Goal: Task Accomplishment & Management: Manage account settings

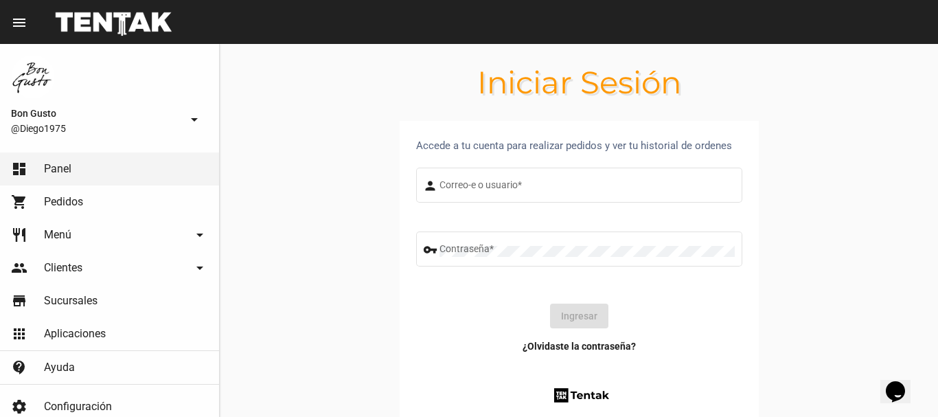
type input "diego1975"
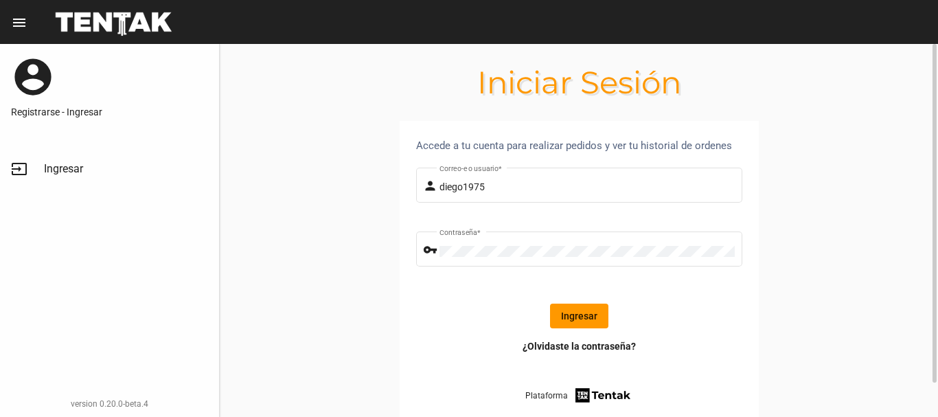
click at [581, 313] on button "Ingresar" at bounding box center [579, 316] width 58 height 25
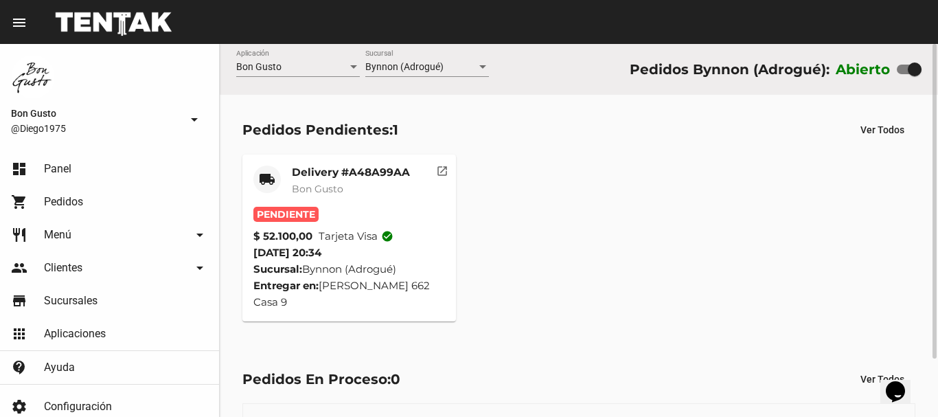
click at [333, 205] on div "Delivery #A48A99AA Bon Gusto" at bounding box center [351, 186] width 118 height 41
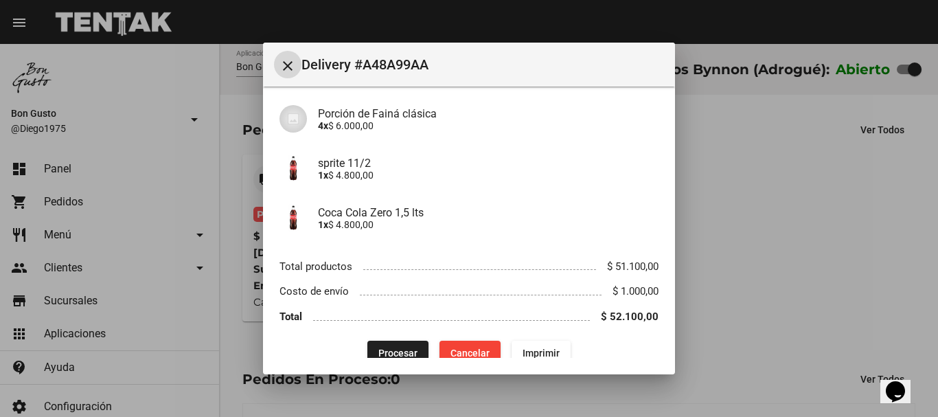
scroll to position [247, 0]
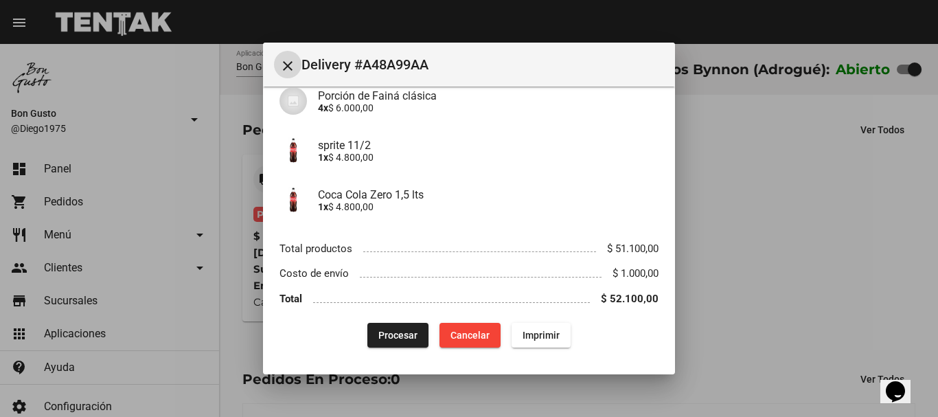
click at [414, 330] on button "Procesar" at bounding box center [398, 335] width 61 height 25
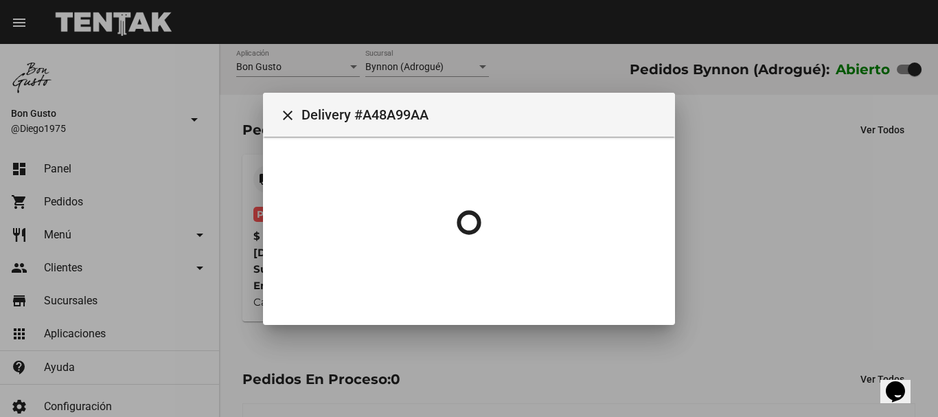
scroll to position [0, 0]
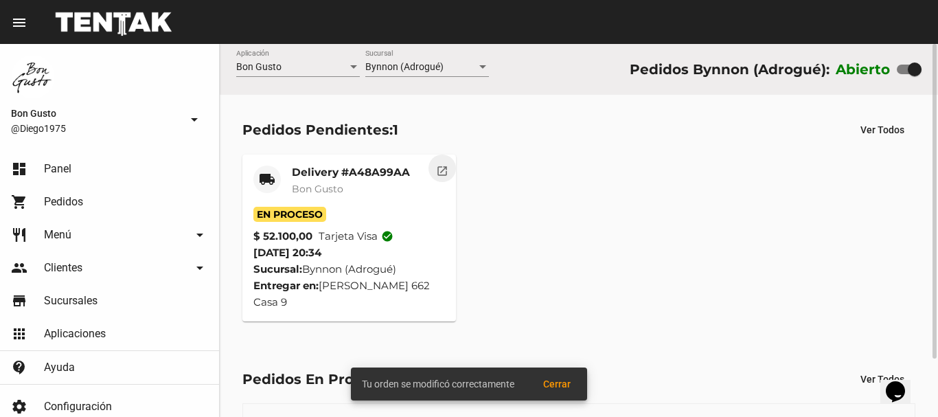
click at [445, 172] on mat-icon "open_in_new" at bounding box center [442, 169] width 12 height 12
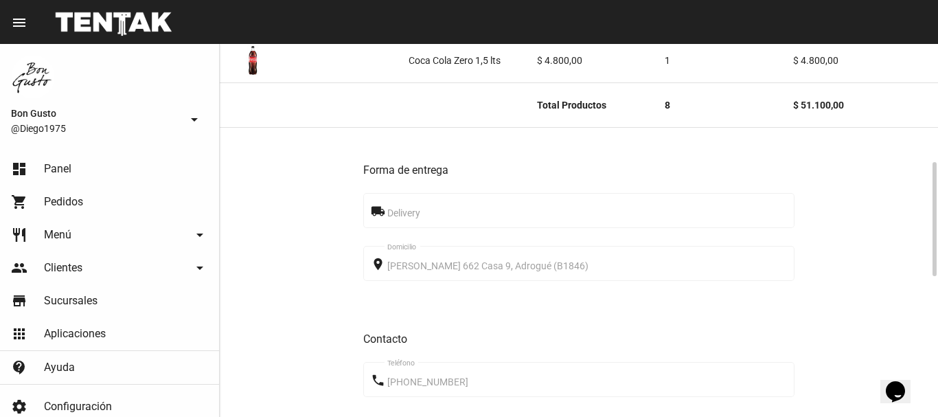
scroll to position [846, 0]
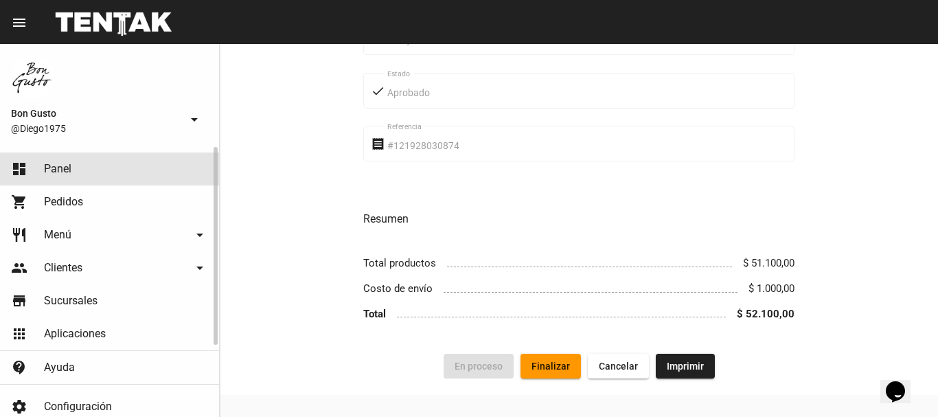
click at [93, 175] on link "dashboard Panel" at bounding box center [109, 169] width 219 height 33
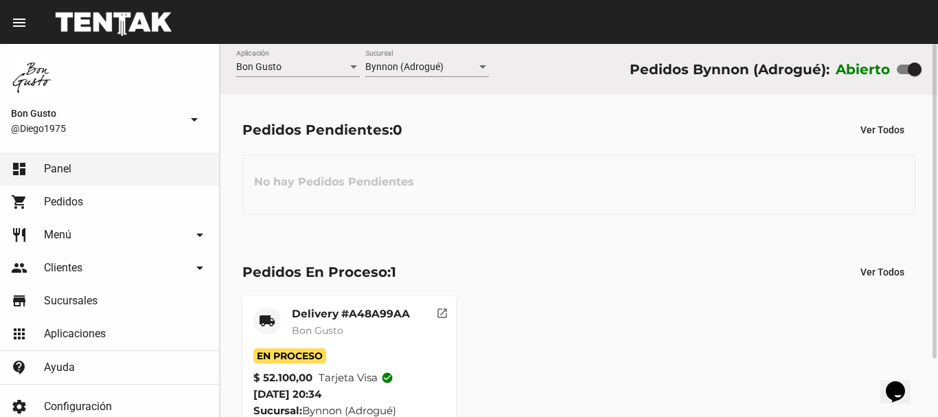
click at [282, 319] on mat-card-header "local_shipping Delivery #A48A99AA Bon Gusto" at bounding box center [349, 327] width 192 height 41
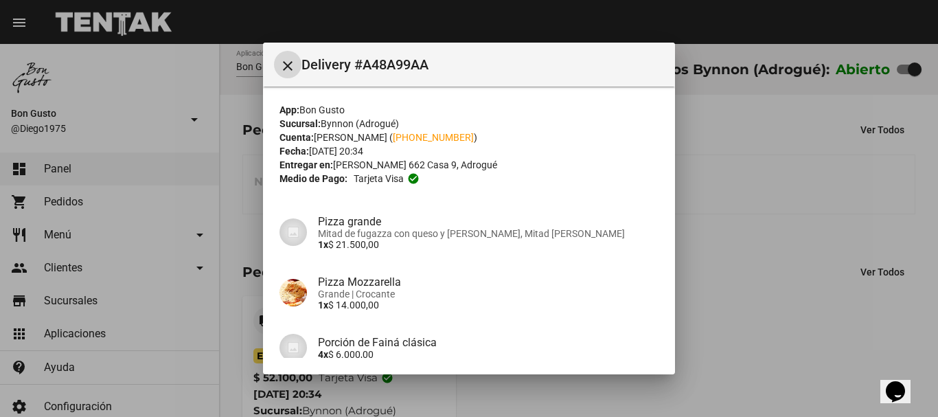
click at [289, 65] on mat-icon "close" at bounding box center [288, 66] width 16 height 16
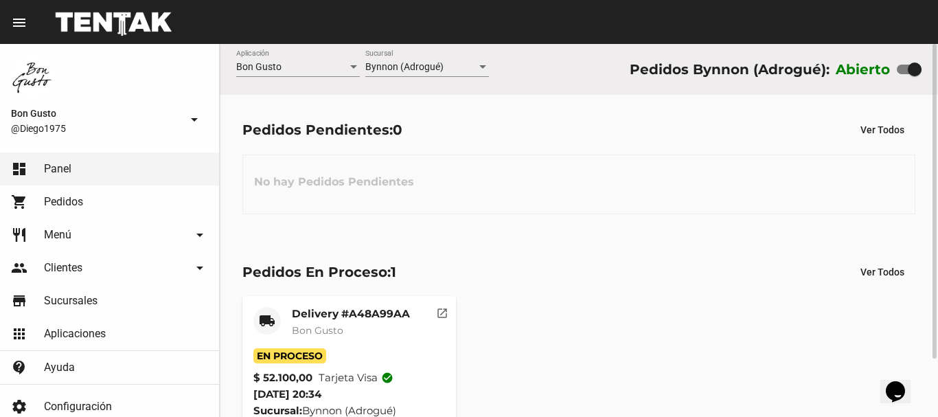
click at [288, 327] on mat-card-header "local_shipping Delivery #A48A99AA Bon Gusto" at bounding box center [349, 327] width 192 height 41
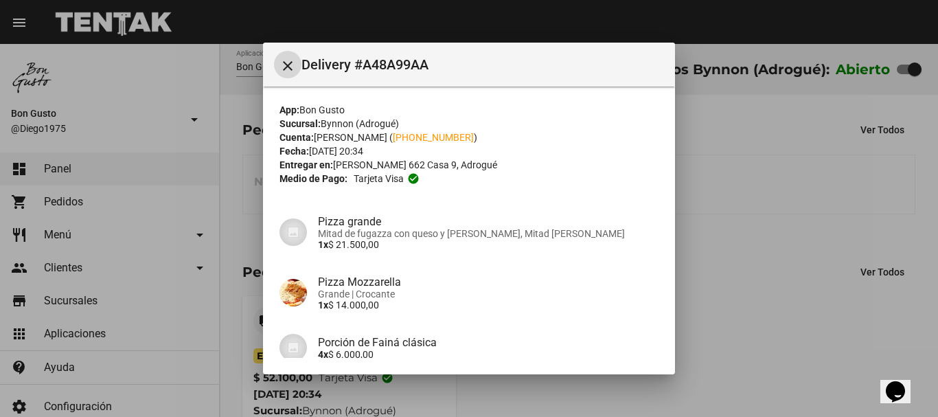
scroll to position [247, 0]
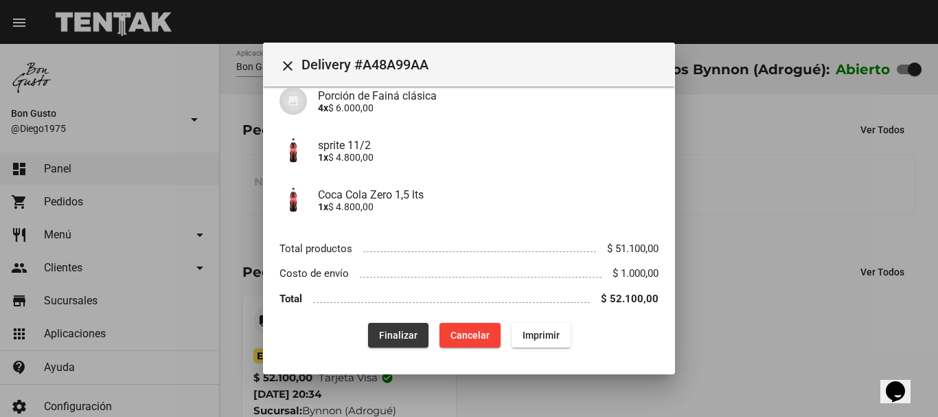
click at [396, 336] on span "Finalizar" at bounding box center [398, 335] width 38 height 11
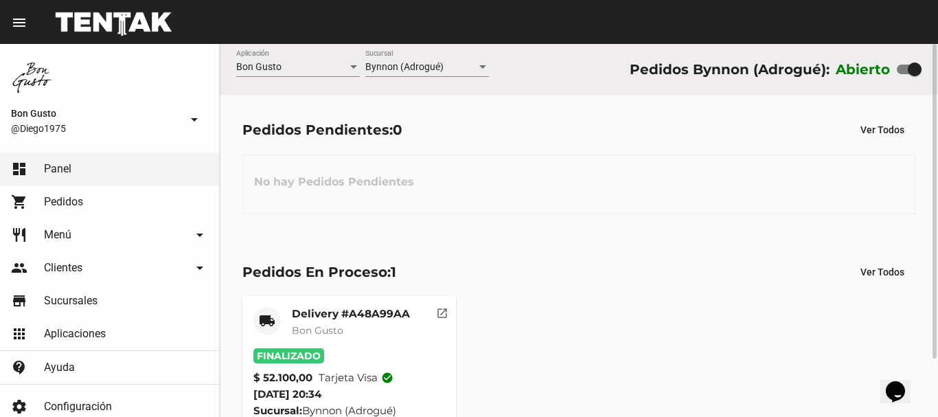
click at [324, 337] on span "Bon Gusto" at bounding box center [318, 330] width 52 height 12
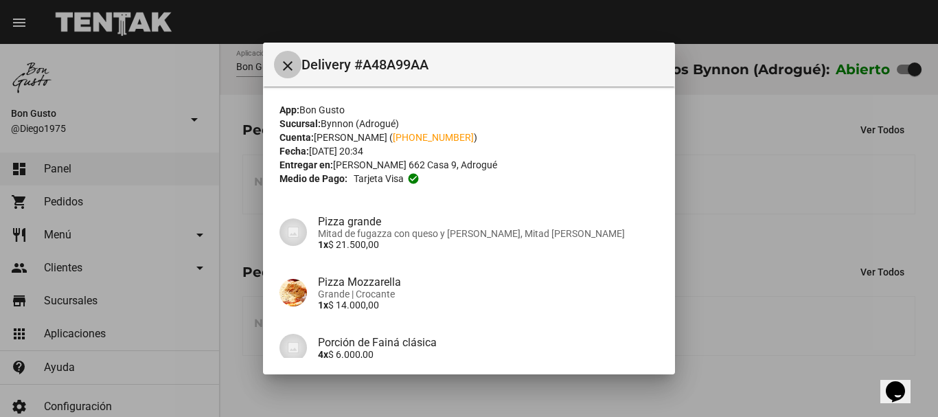
click at [284, 69] on mat-icon "close" at bounding box center [288, 66] width 16 height 16
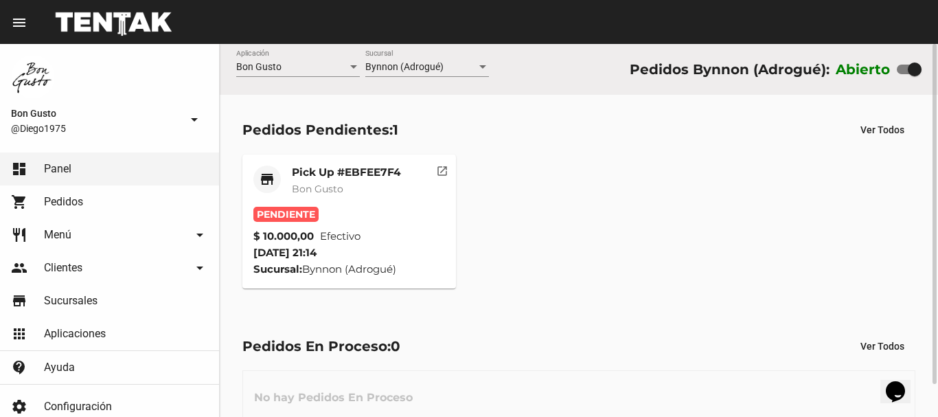
click at [365, 182] on mat-card-subtitle "Bon Gusto" at bounding box center [346, 189] width 109 height 14
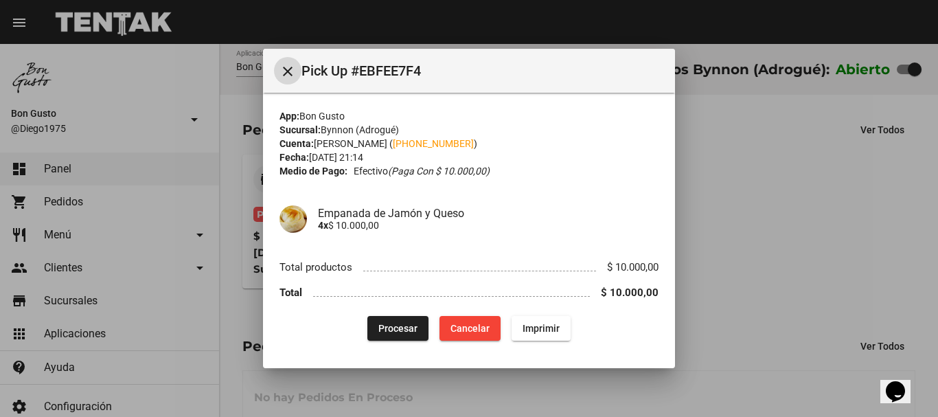
click at [405, 326] on span "Procesar" at bounding box center [398, 328] width 39 height 11
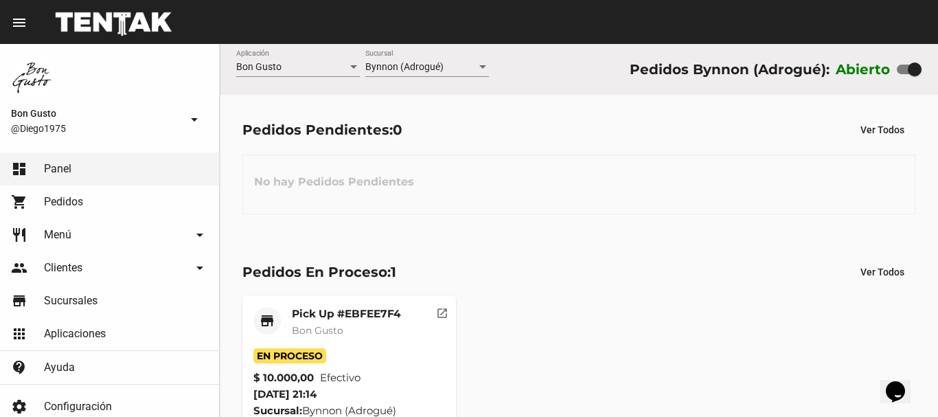
click at [337, 325] on span "Bon Gusto" at bounding box center [318, 330] width 52 height 12
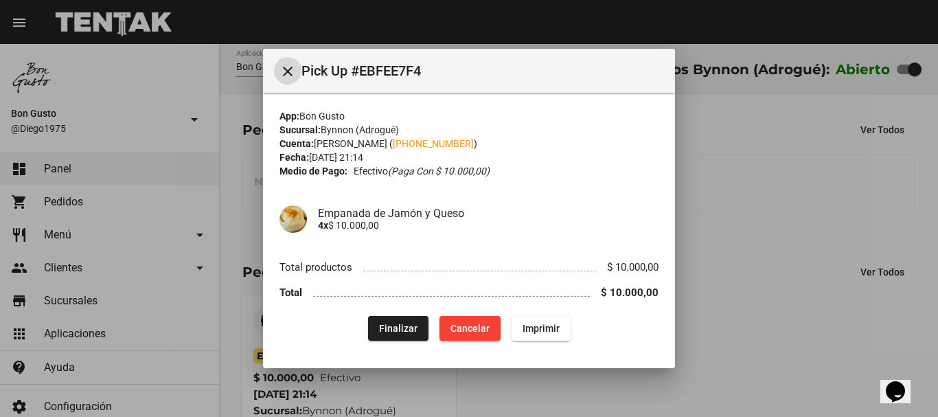
click at [397, 326] on span "Finalizar" at bounding box center [398, 328] width 38 height 11
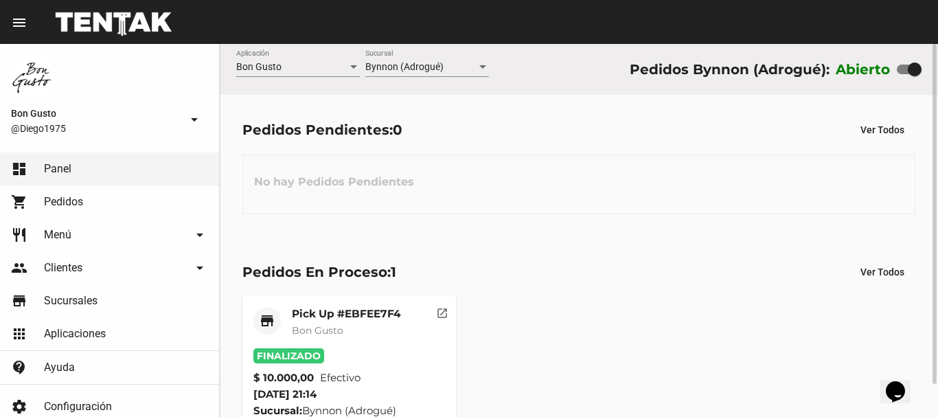
click at [368, 328] on mat-card-subtitle "Bon Gusto" at bounding box center [346, 331] width 109 height 14
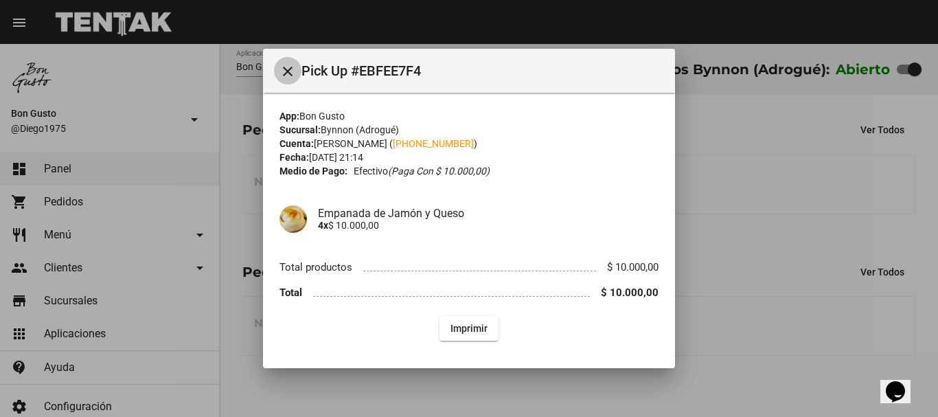
click at [295, 78] on mat-icon "close" at bounding box center [288, 71] width 16 height 16
